Goal: Check status: Check status

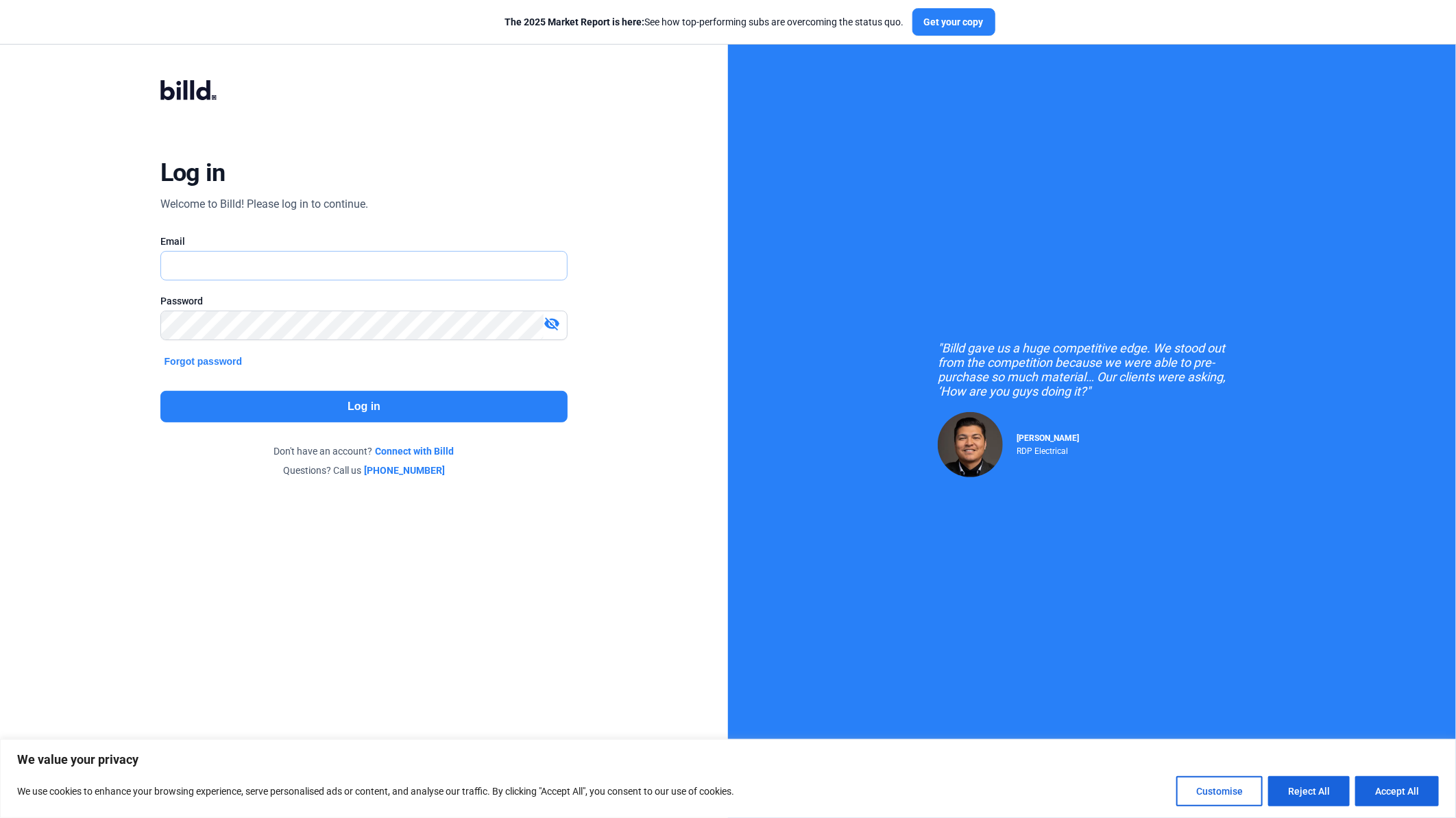
type input "[EMAIL_ADDRESS][DOMAIN_NAME]"
click at [361, 408] on button "Log in" at bounding box center [365, 406] width 408 height 31
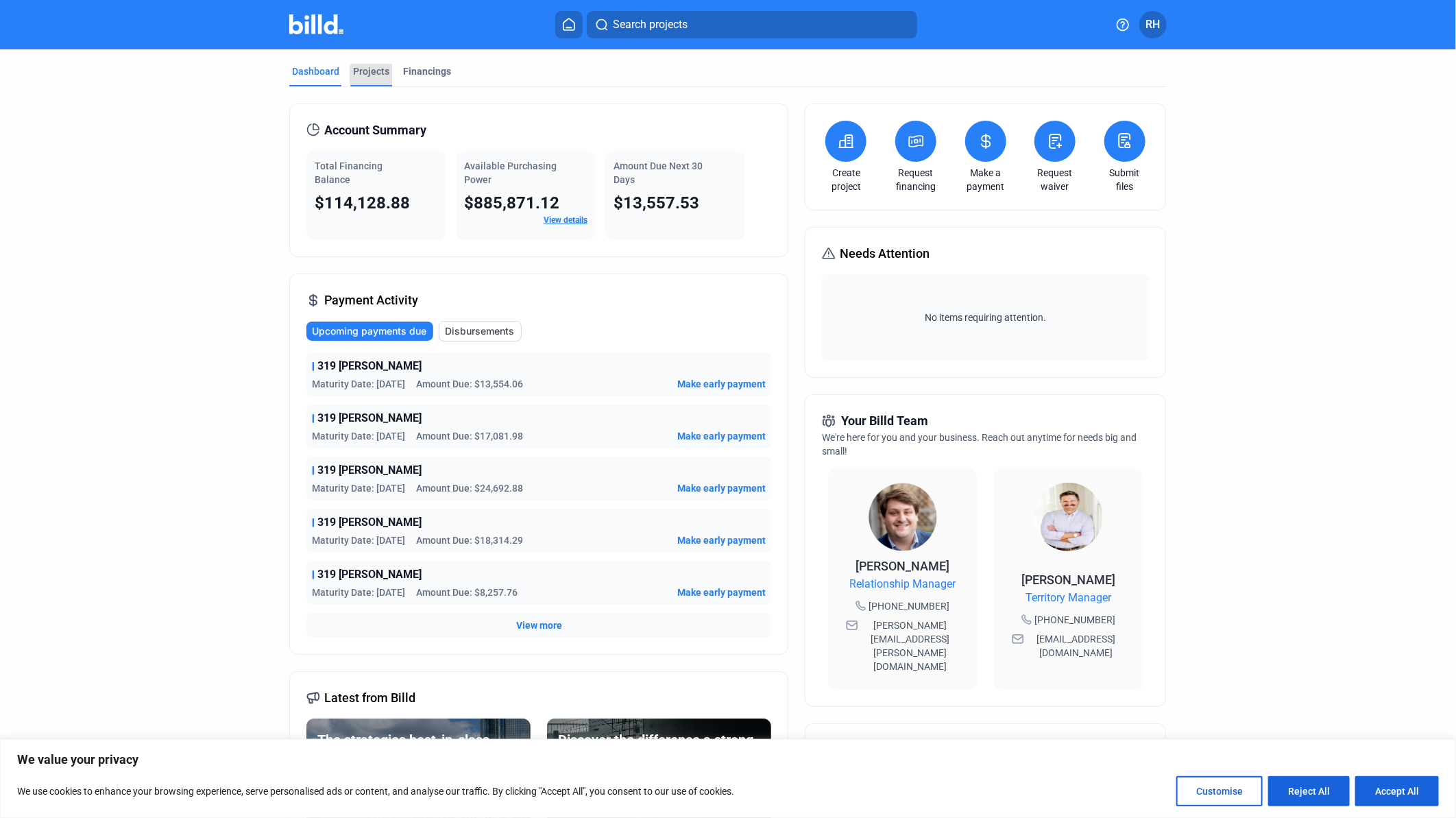
click at [385, 75] on div "Projects" at bounding box center [372, 75] width 42 height 22
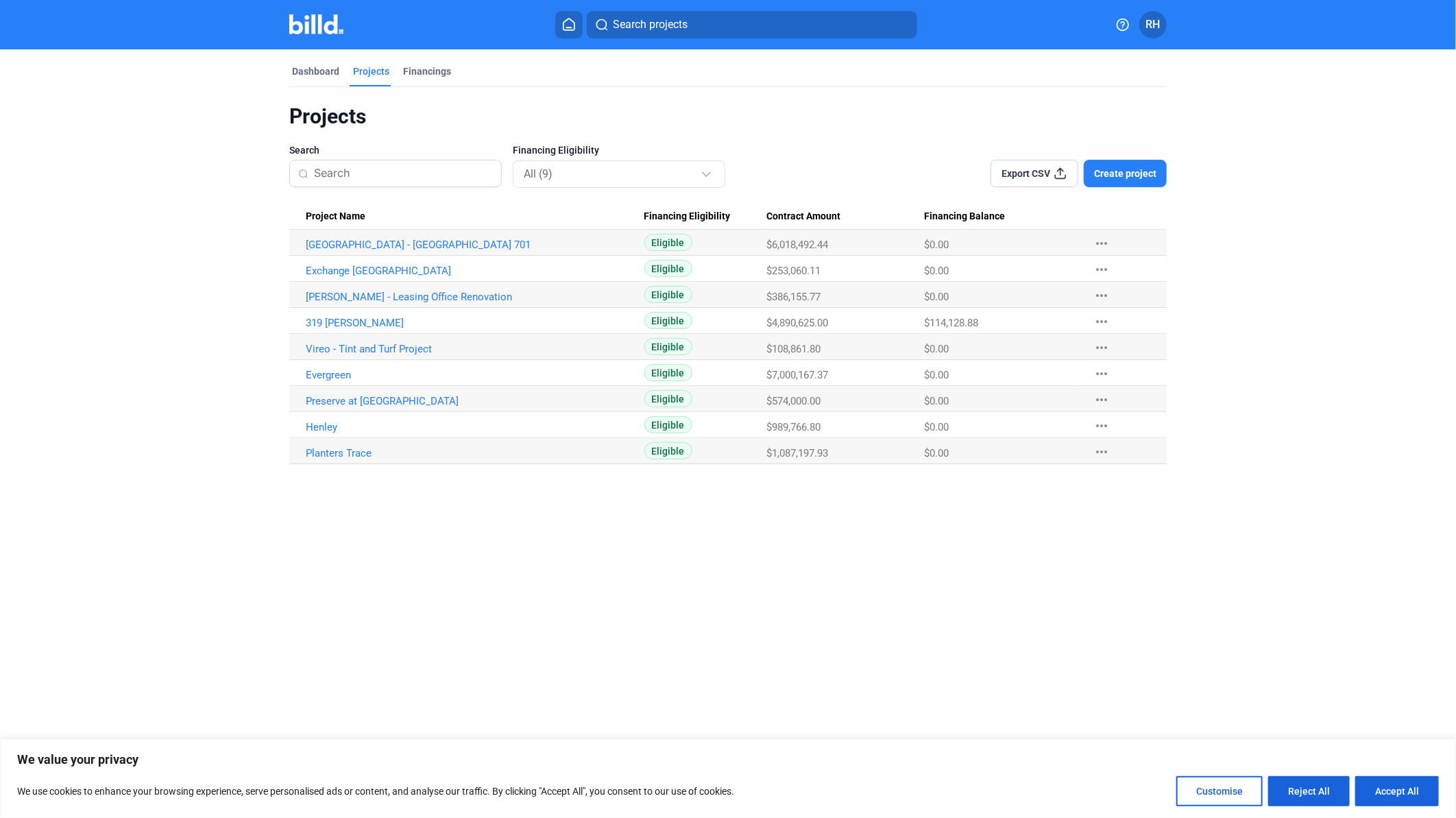
click at [570, 24] on icon at bounding box center [569, 24] width 14 height 13
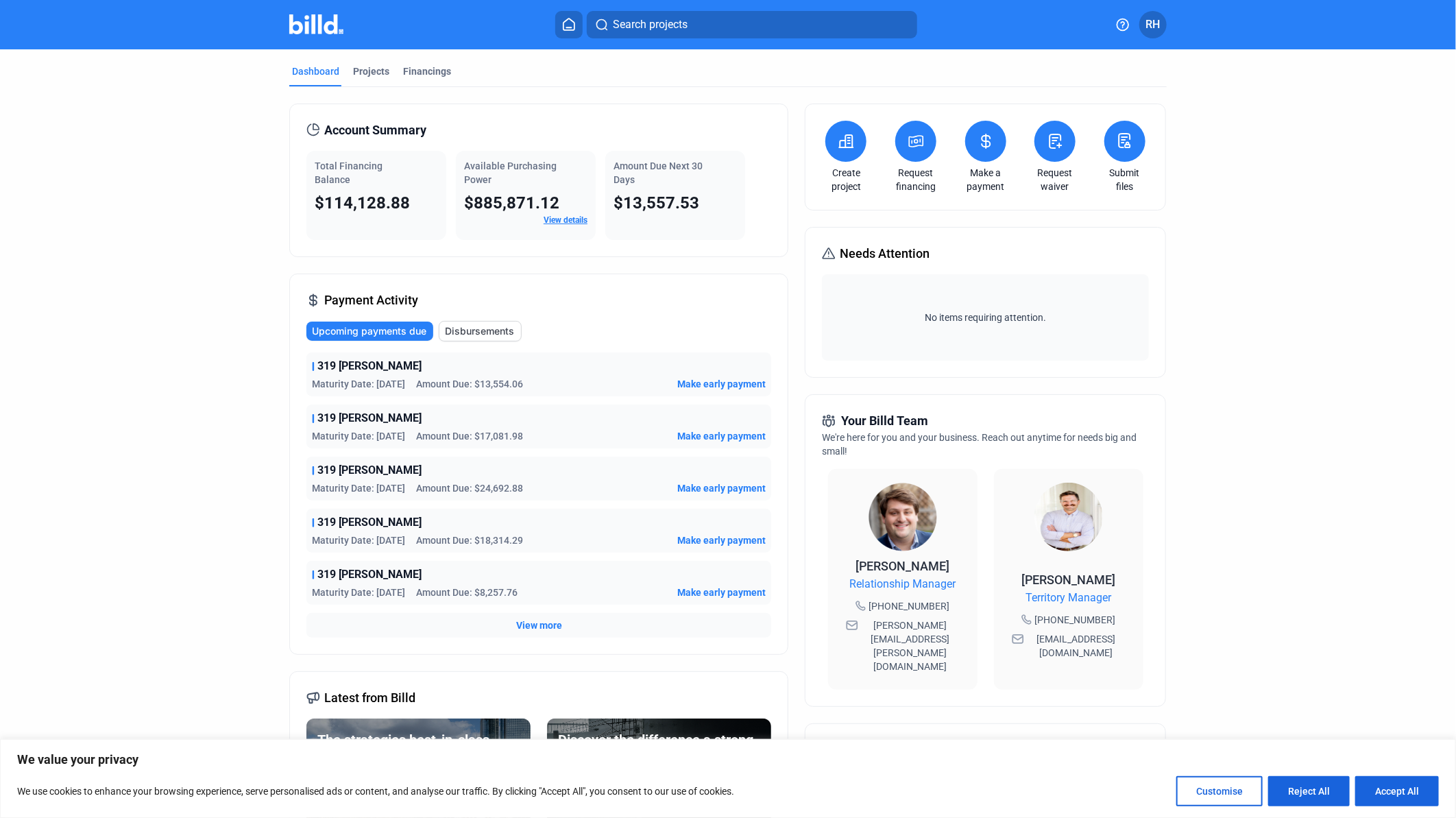
click at [907, 152] on button at bounding box center [915, 141] width 41 height 41
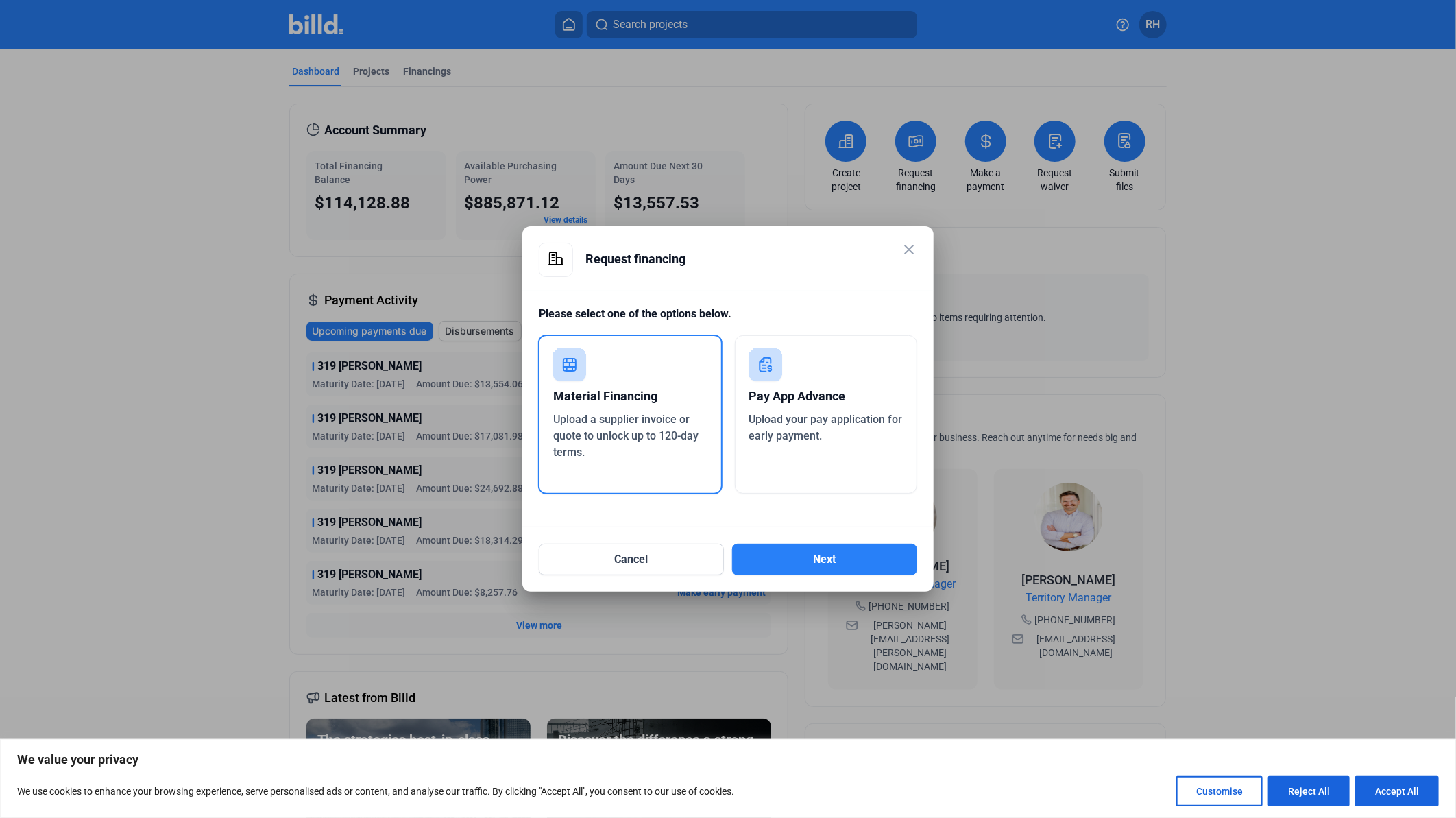
click at [914, 254] on mat-icon "close" at bounding box center [909, 249] width 17 height 17
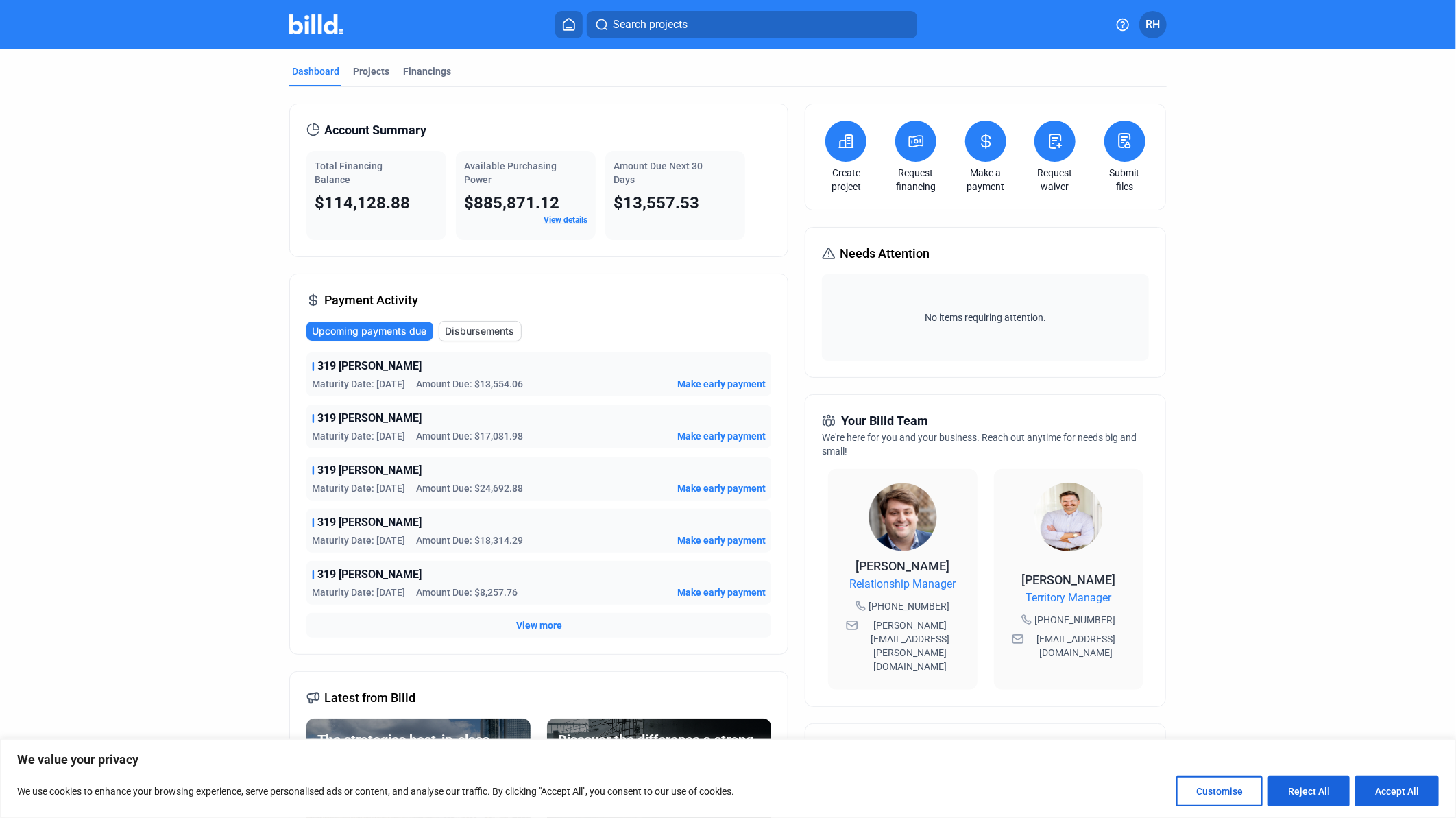
click at [1160, 30] on span "RH" at bounding box center [1153, 25] width 15 height 17
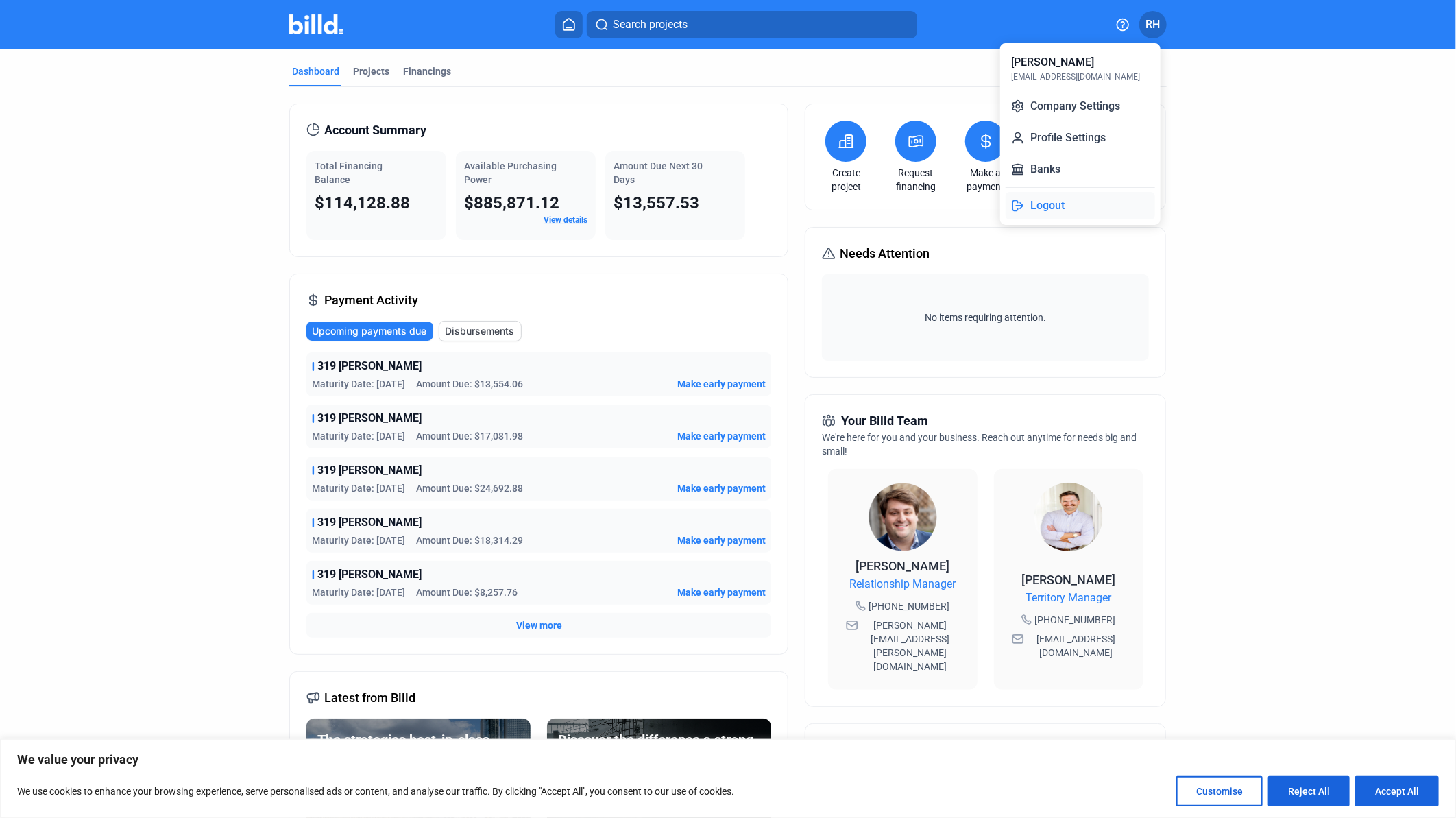
click at [1067, 197] on button "Logout" at bounding box center [1080, 205] width 149 height 27
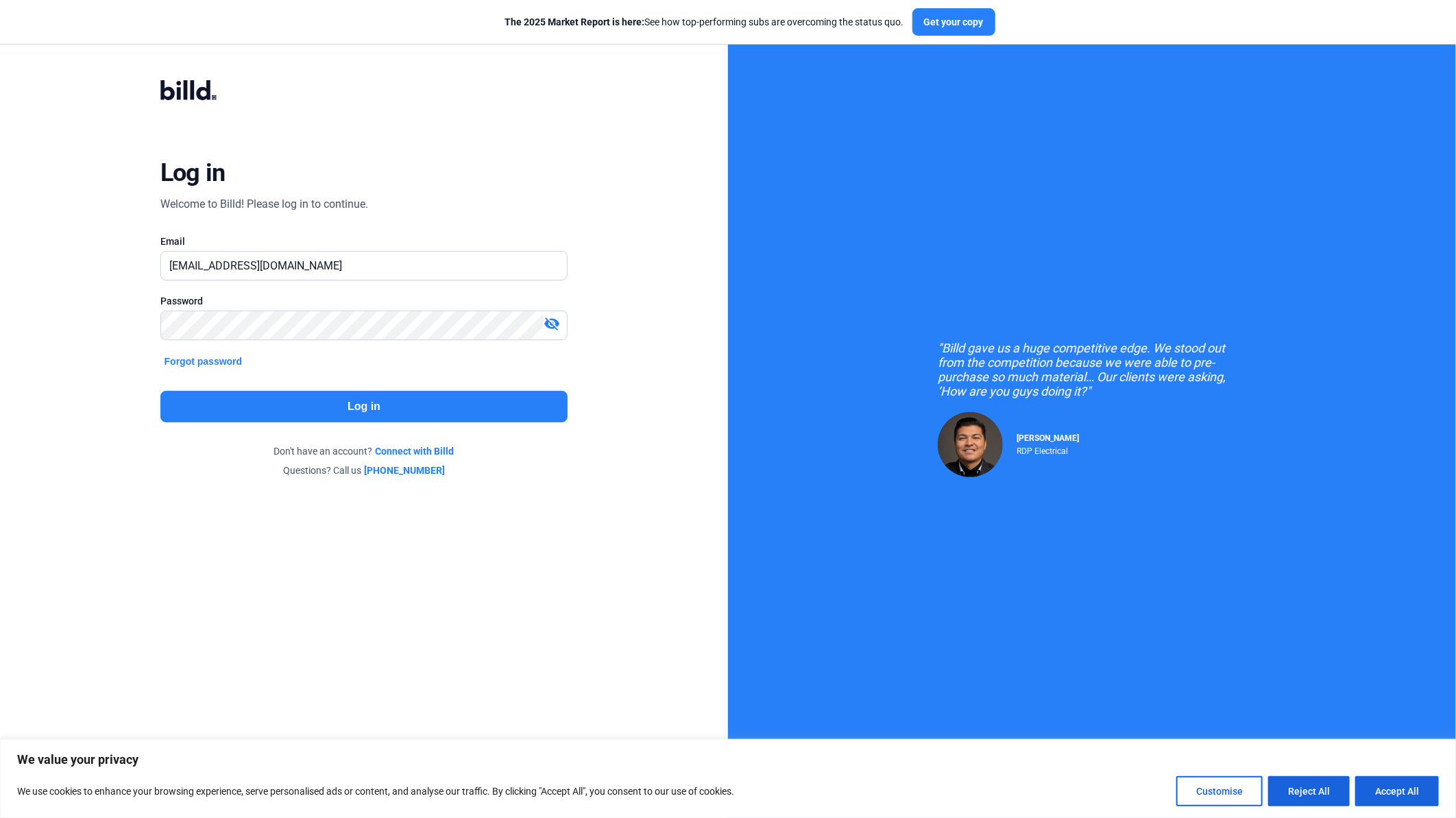
click at [360, 417] on button "Log in" at bounding box center [365, 406] width 408 height 31
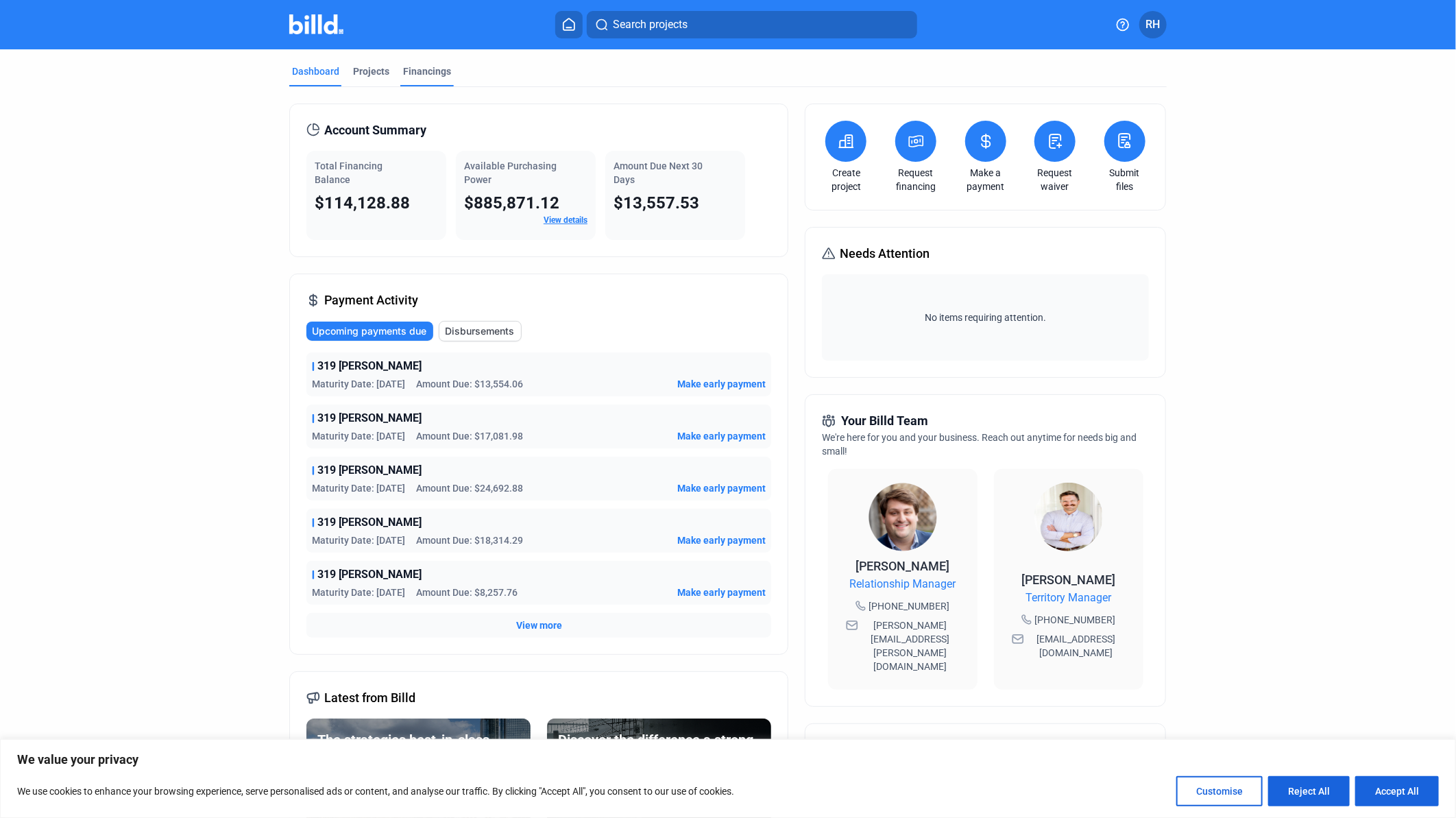
click at [409, 70] on div "Financings" at bounding box center [427, 71] width 48 height 14
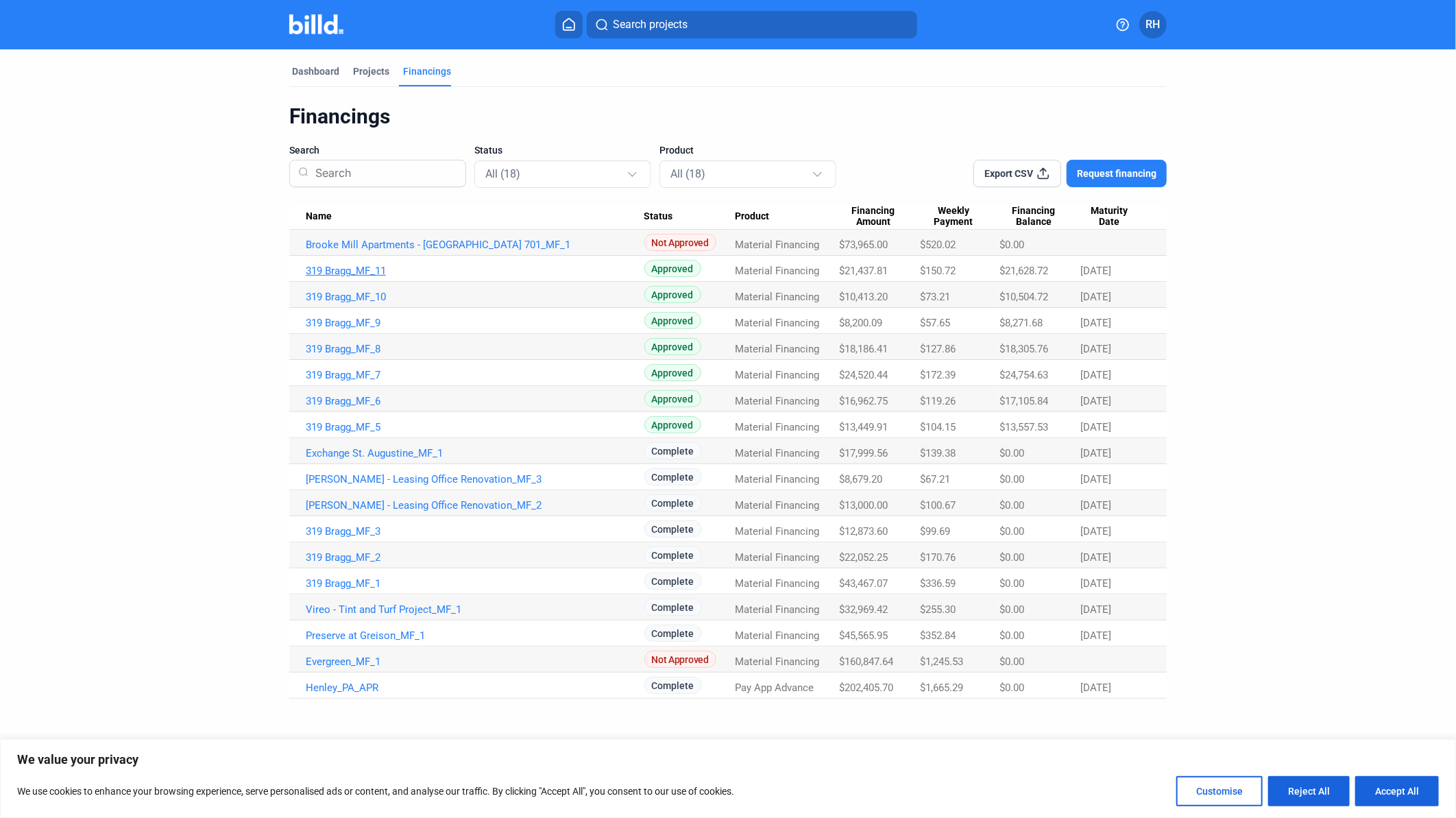
click at [364, 270] on link "319 Bragg_MF_11" at bounding box center [475, 271] width 339 height 13
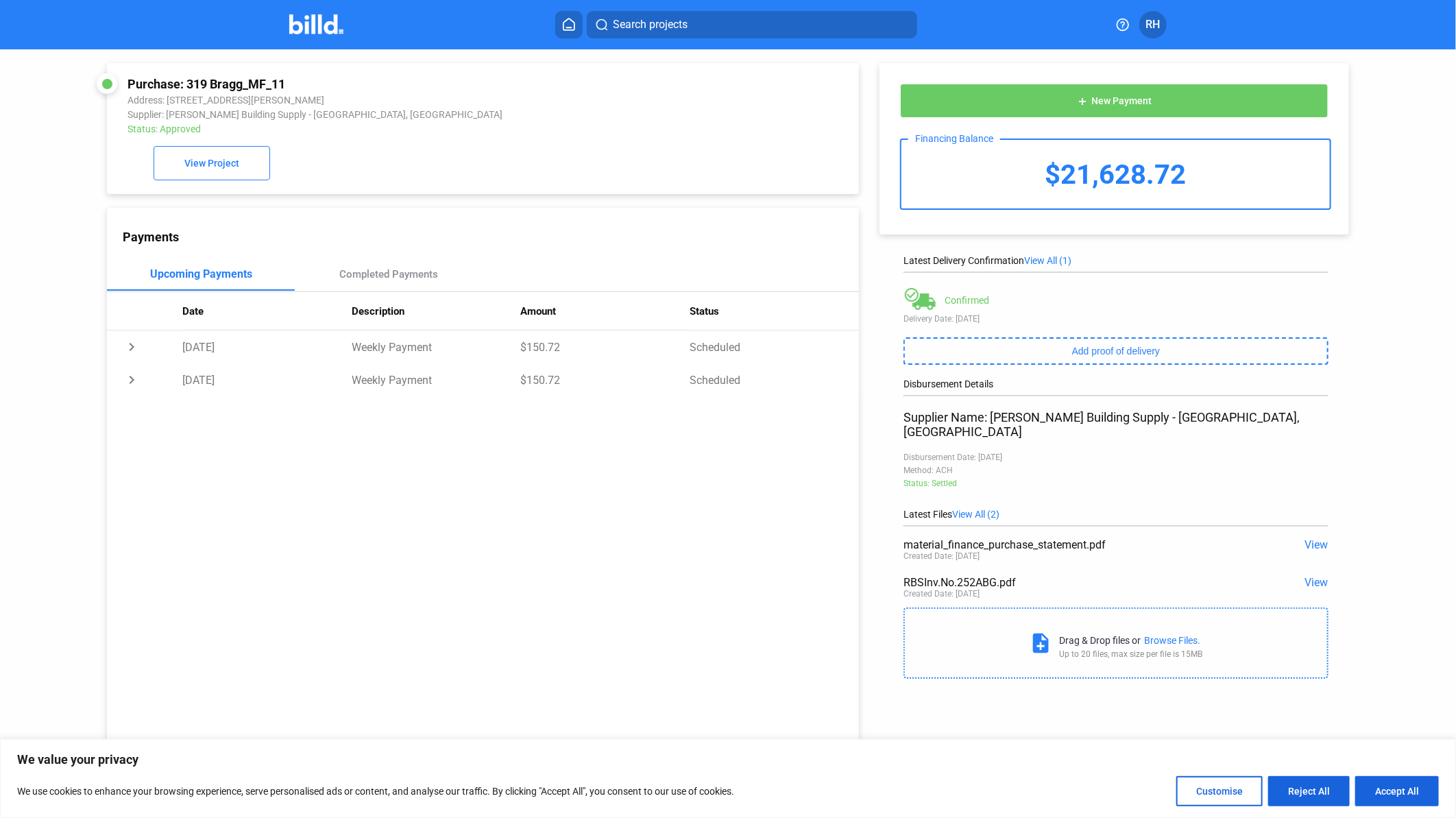
click at [1305, 538] on span "View" at bounding box center [1316, 544] width 23 height 13
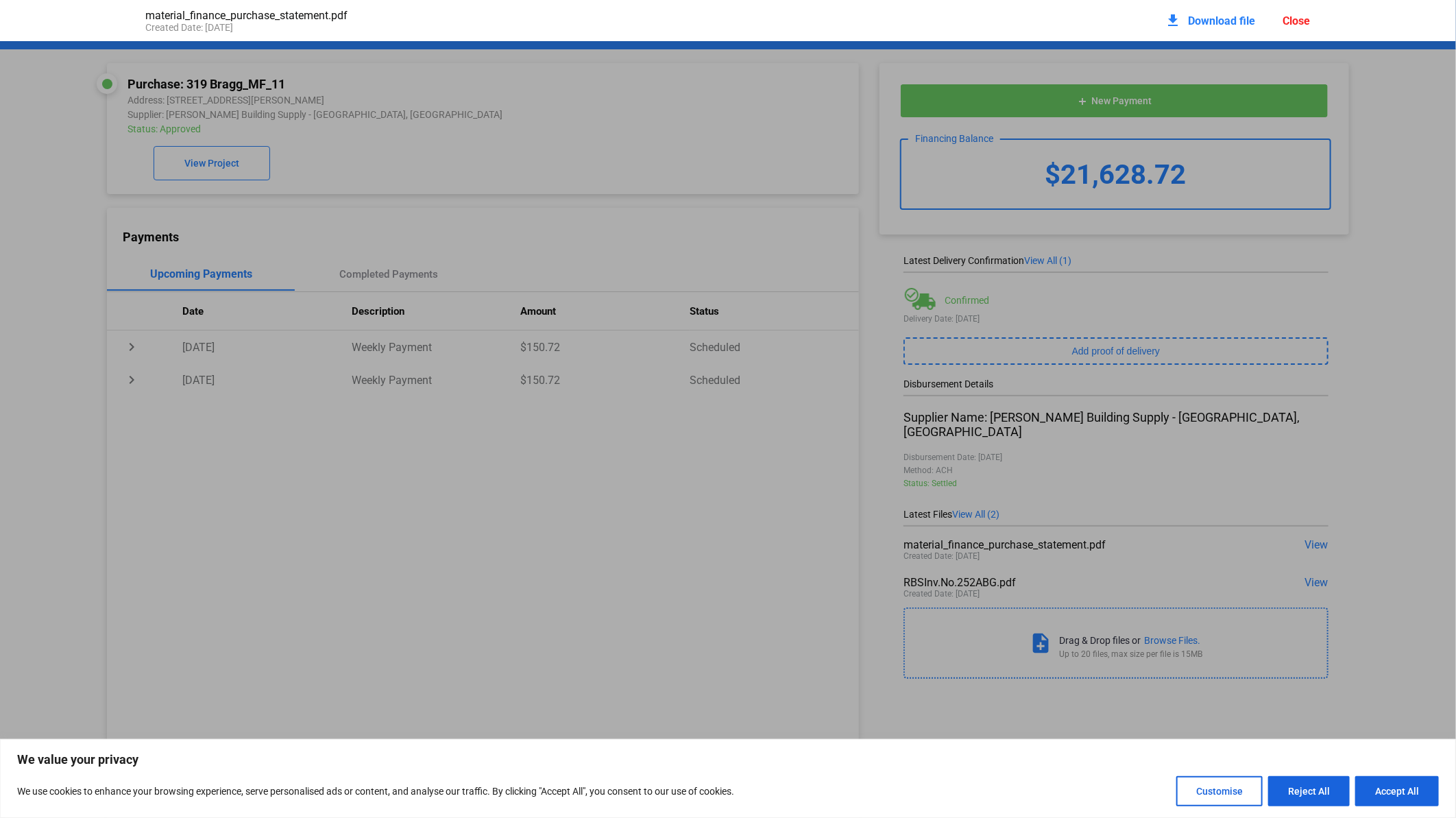
scroll to position [7, 0]
